Goal: Transaction & Acquisition: Purchase product/service

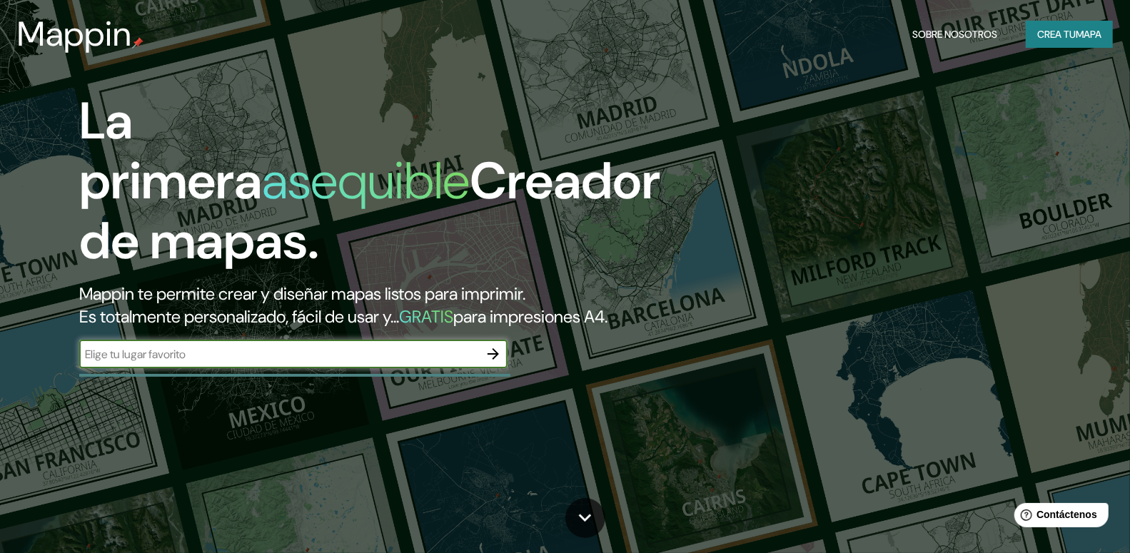
click at [266, 362] on input "text" at bounding box center [279, 354] width 400 height 16
type input "[GEOGRAPHIC_DATA]"
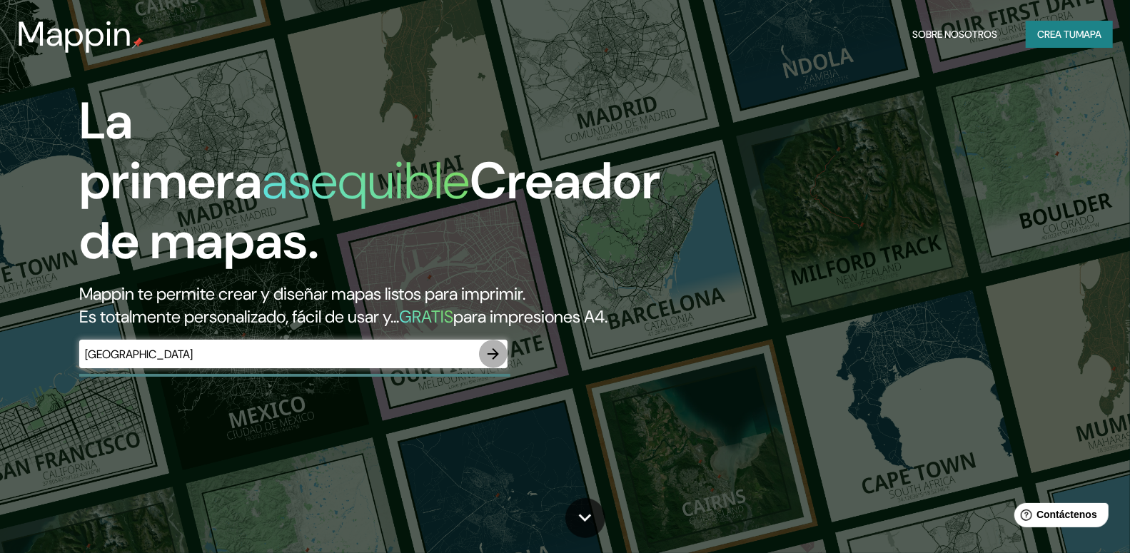
click at [489, 362] on icon "button" at bounding box center [493, 353] width 17 height 17
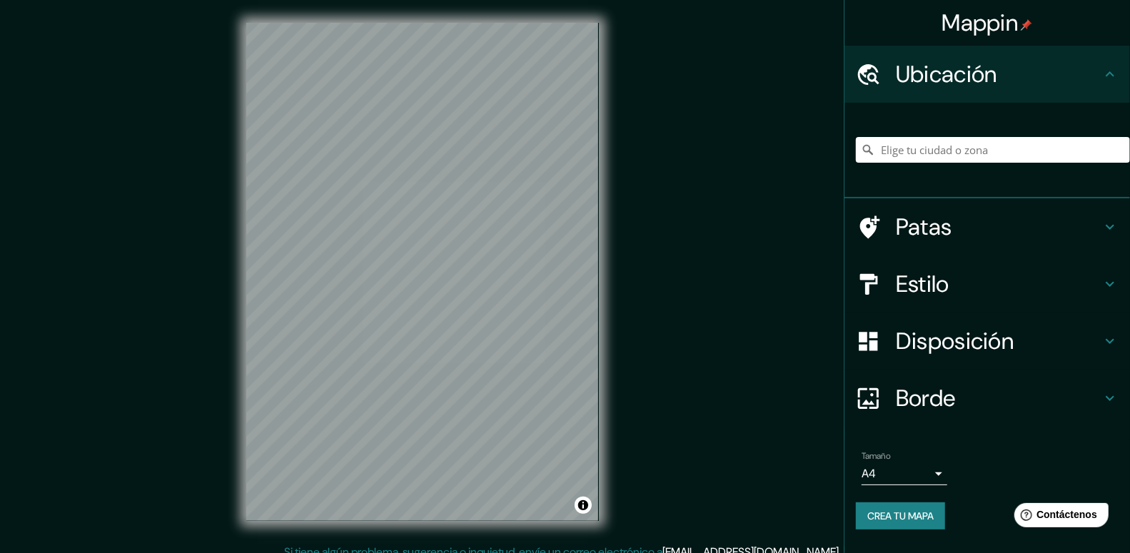
click at [929, 475] on body "Mappin Ubicación Patas Estilo Disposición Borde Elige un borde. Consejo : puede…" at bounding box center [565, 276] width 1130 height 553
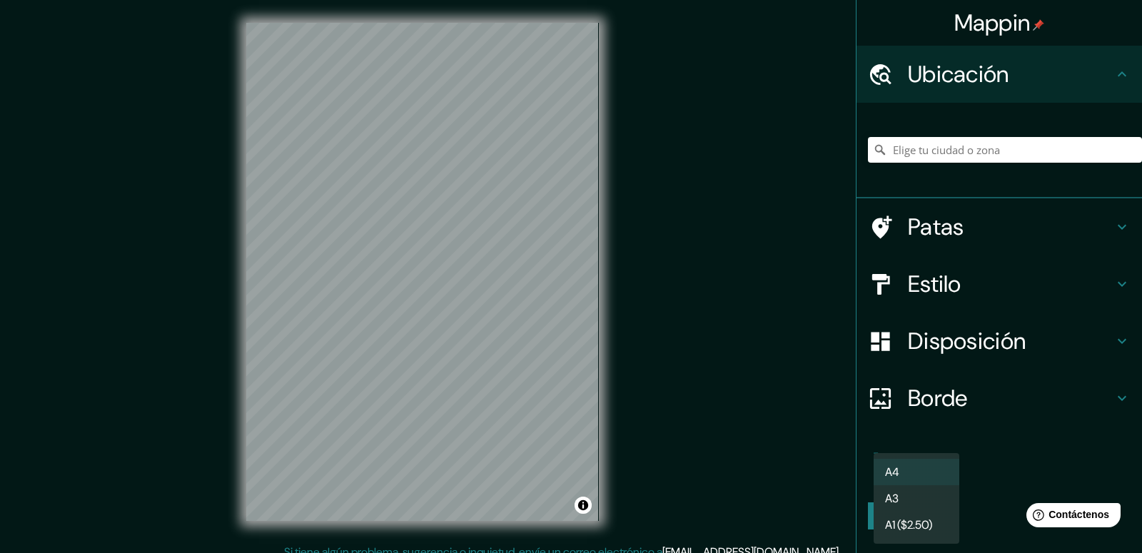
click at [922, 504] on li "A3" at bounding box center [916, 498] width 86 height 26
type input "a4"
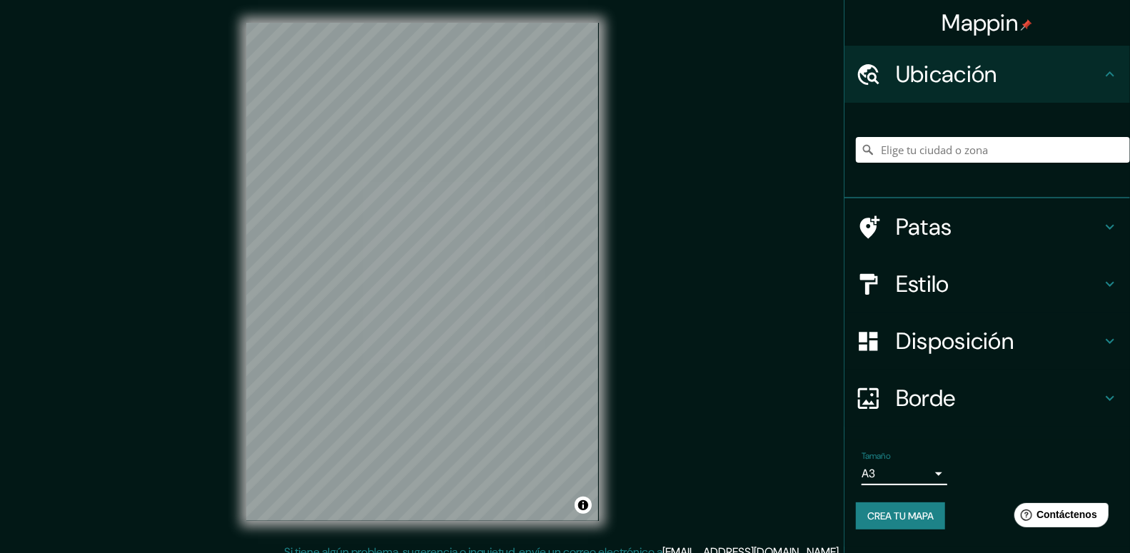
click at [922, 512] on font "Crea tu mapa" at bounding box center [900, 515] width 66 height 13
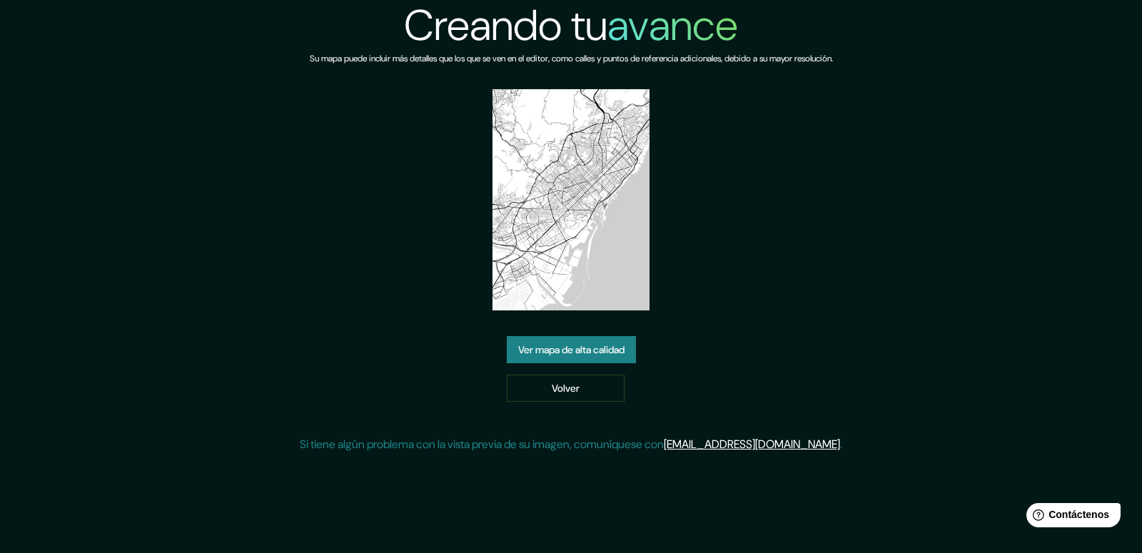
click at [590, 352] on font "Ver mapa de alta calidad" at bounding box center [571, 349] width 106 height 13
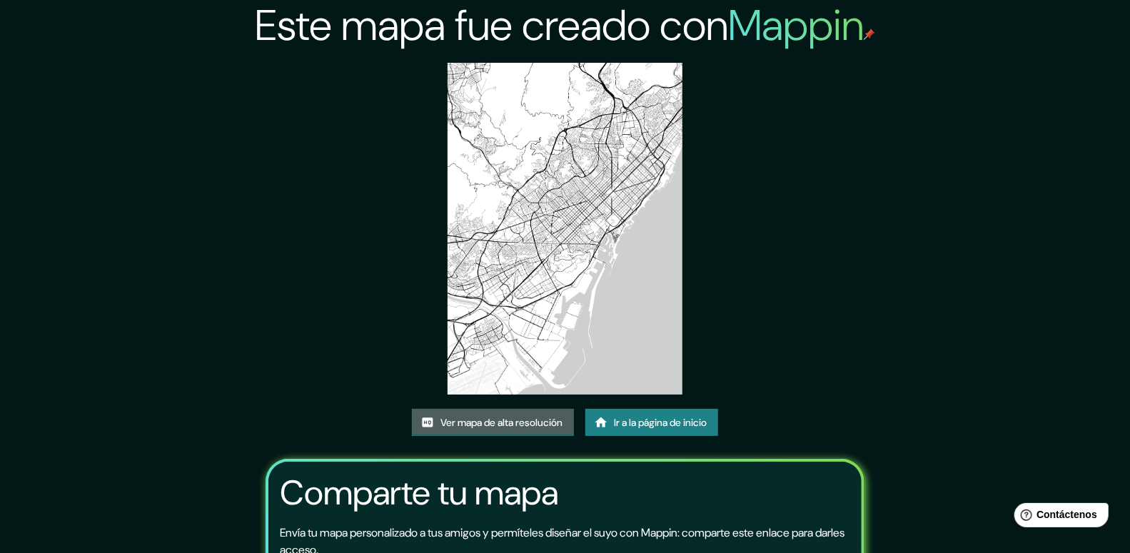
click at [528, 425] on font "Ver mapa de alta resolución" at bounding box center [501, 422] width 122 height 13
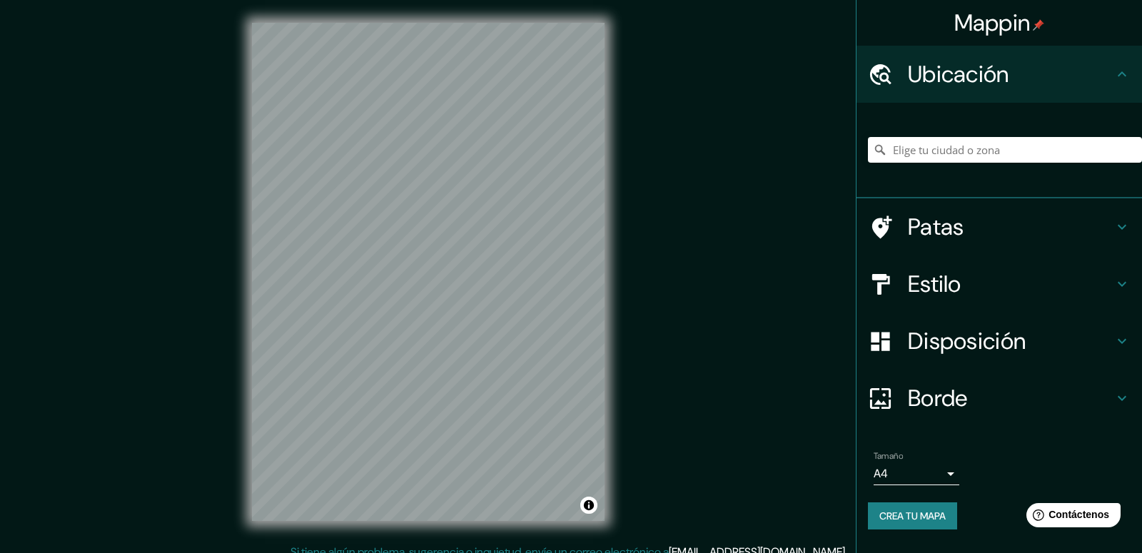
click at [905, 476] on body "Mappin Ubicación Patas Estilo Disposición Borde Elige un borde. Consejo : puede…" at bounding box center [571, 276] width 1142 height 553
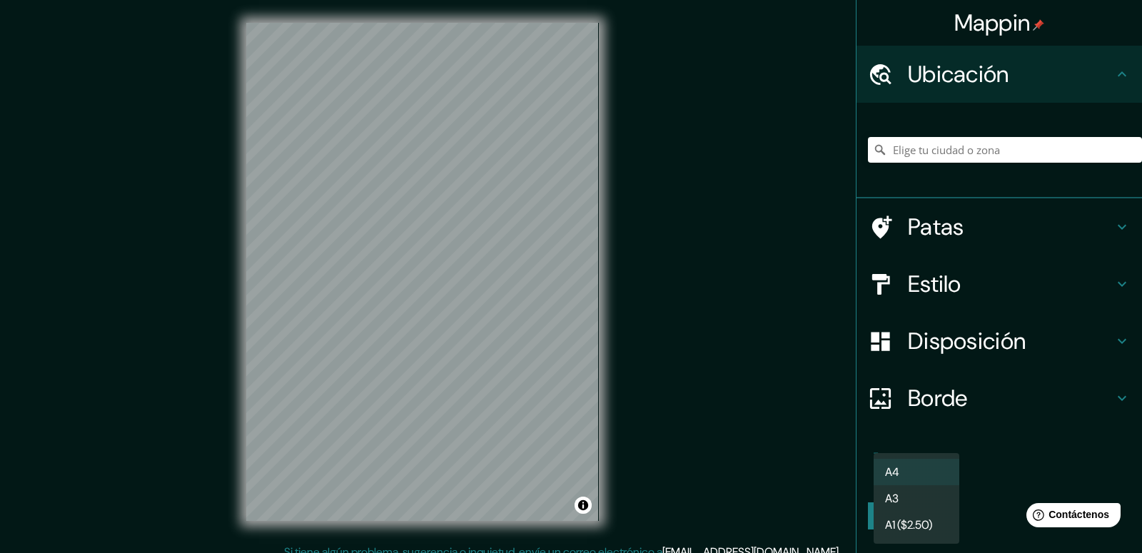
click at [909, 501] on li "A3" at bounding box center [916, 498] width 86 height 26
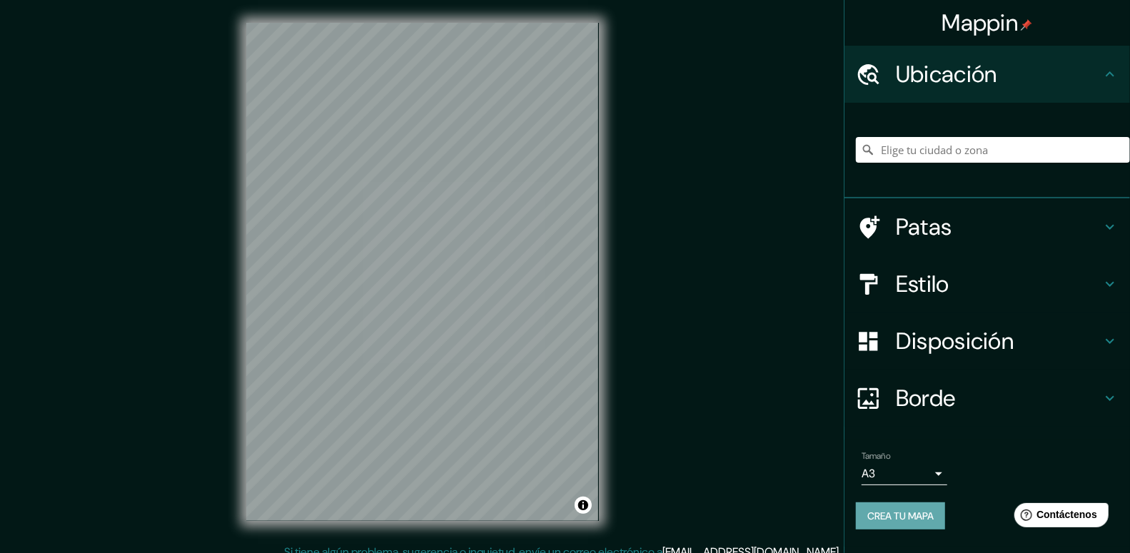
click at [918, 514] on font "Crea tu mapa" at bounding box center [900, 515] width 66 height 13
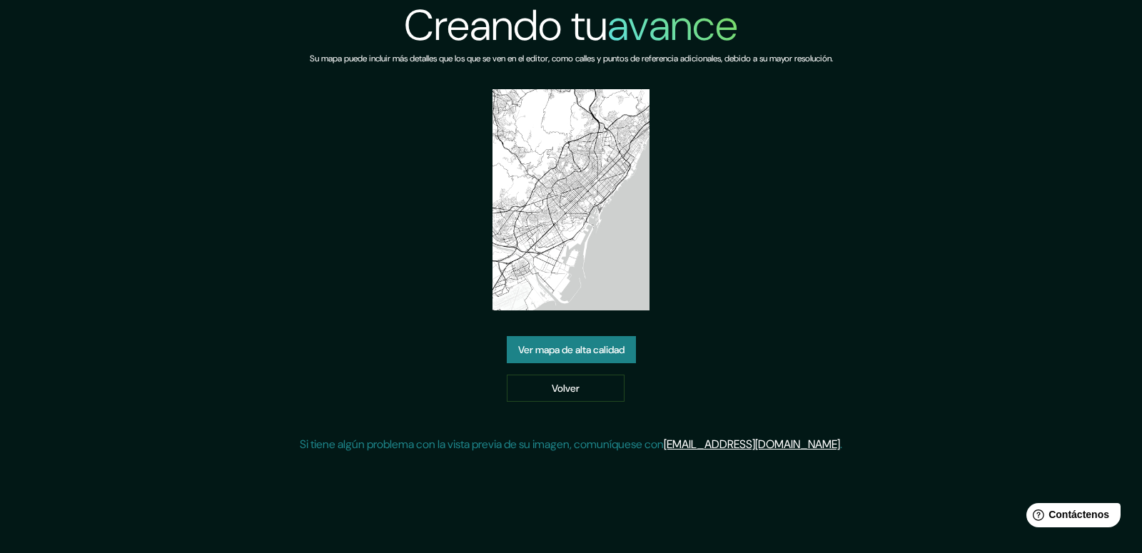
click at [580, 355] on font "Ver mapa de alta calidad" at bounding box center [571, 349] width 106 height 13
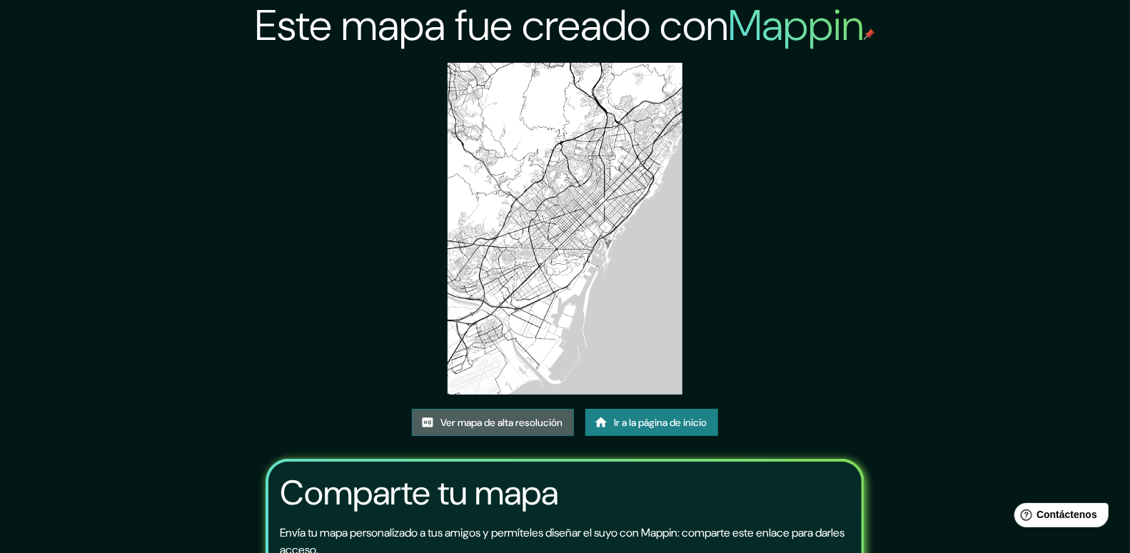
click at [533, 422] on font "Ver mapa de alta resolución" at bounding box center [501, 422] width 122 height 13
